Goal: Transaction & Acquisition: Purchase product/service

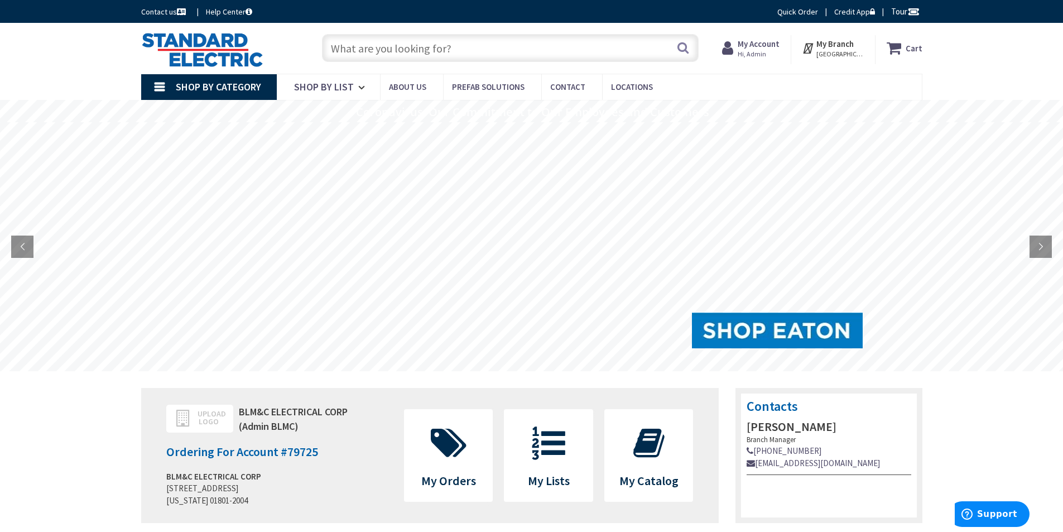
click at [448, 44] on input "text" at bounding box center [510, 48] width 377 height 28
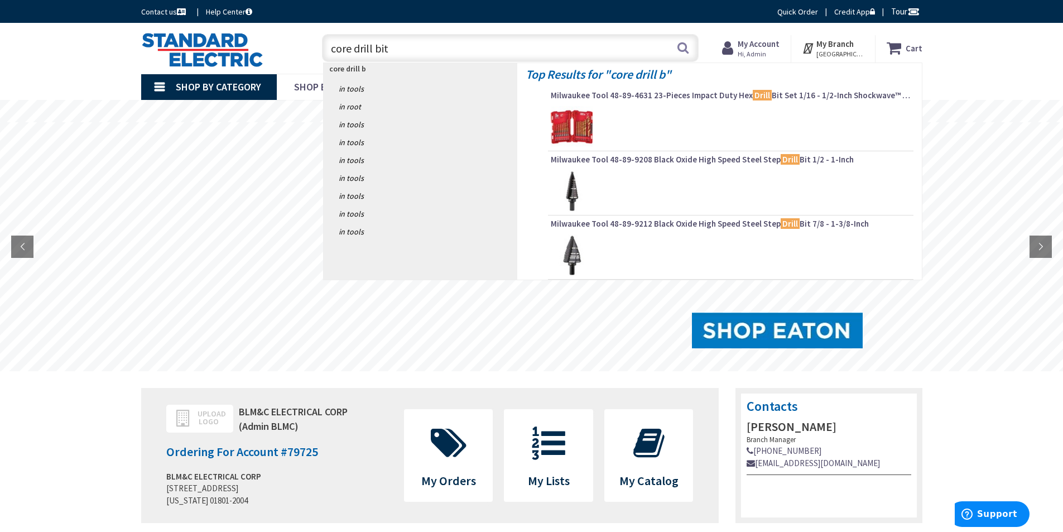
type input "core drill bits"
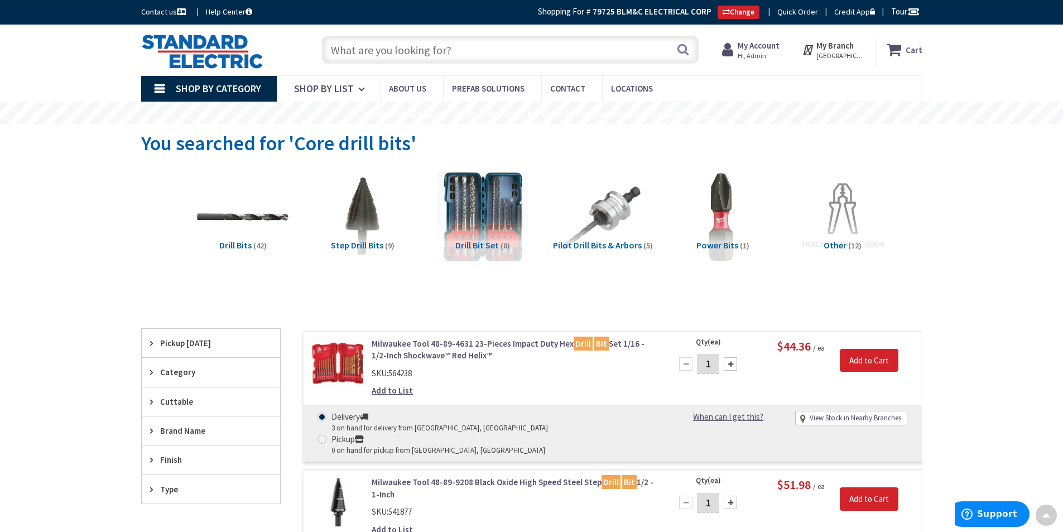
drag, startPoint x: 465, startPoint y: 293, endPoint x: 449, endPoint y: 114, distance: 179.9
click at [234, 50] on img at bounding box center [202, 51] width 122 height 35
